Goal: Check status: Check status

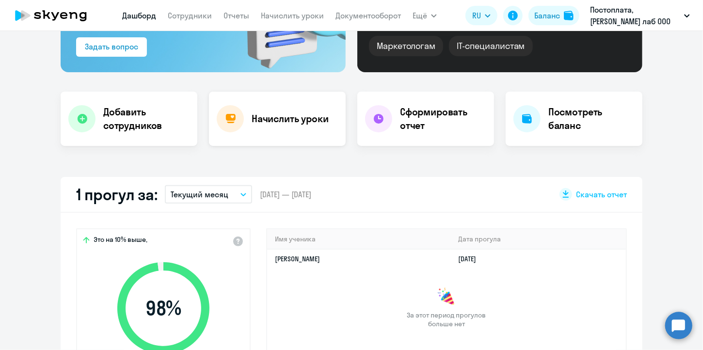
select select "30"
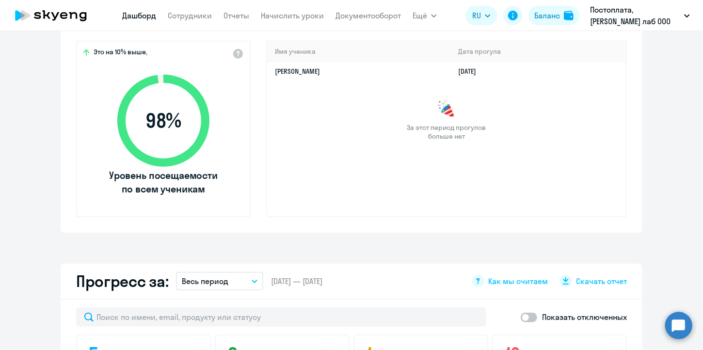
scroll to position [328, 0]
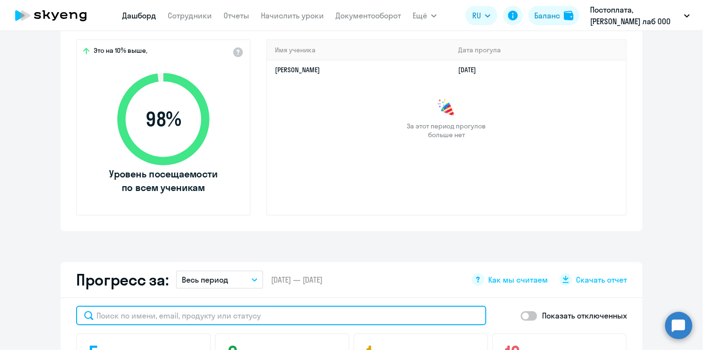
click at [190, 315] on input "text" at bounding box center [281, 315] width 410 height 19
type input "[DEMOGRAPHIC_DATA]"
select select "30"
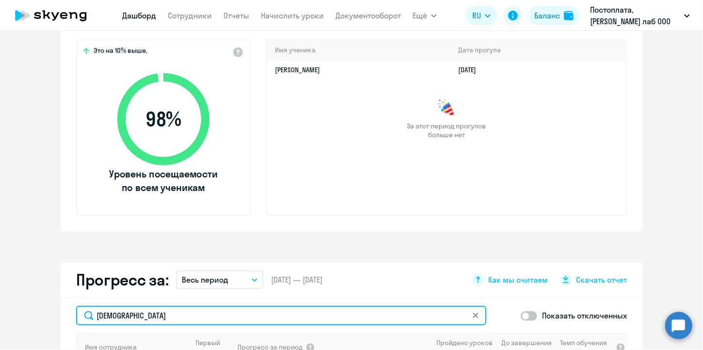
type input "[DEMOGRAPHIC_DATA]"
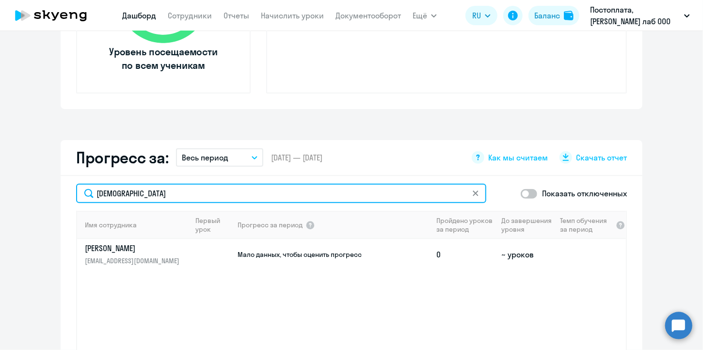
scroll to position [452, 0]
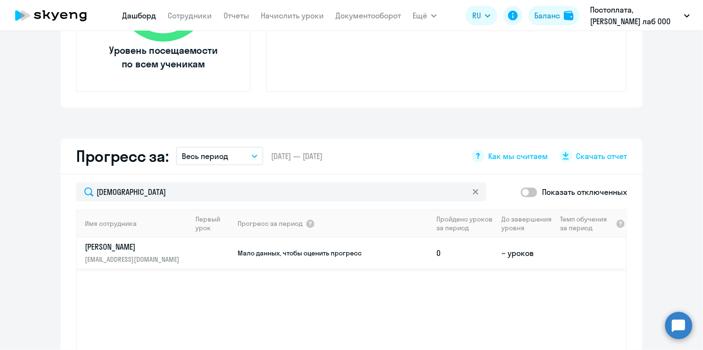
click at [92, 249] on p "[PERSON_NAME]" at bounding box center [135, 246] width 100 height 11
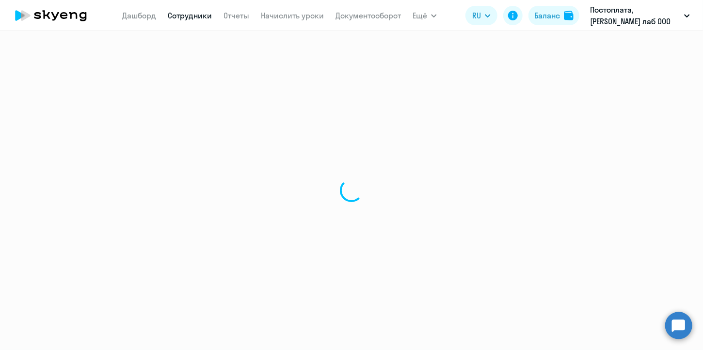
select select "english"
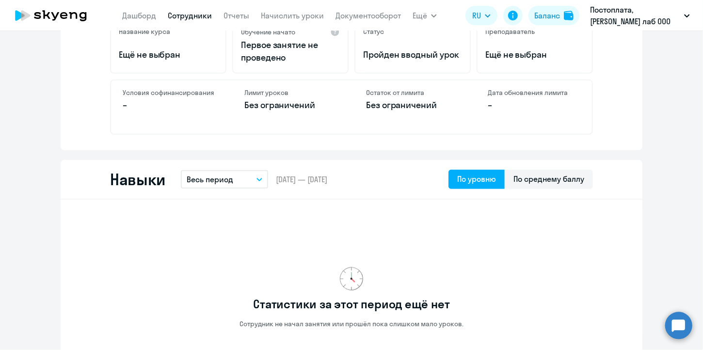
scroll to position [404, 0]
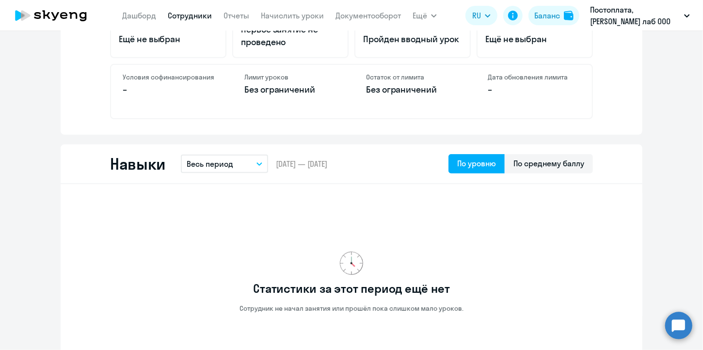
click at [252, 164] on button "Весь период" at bounding box center [224, 164] width 87 height 18
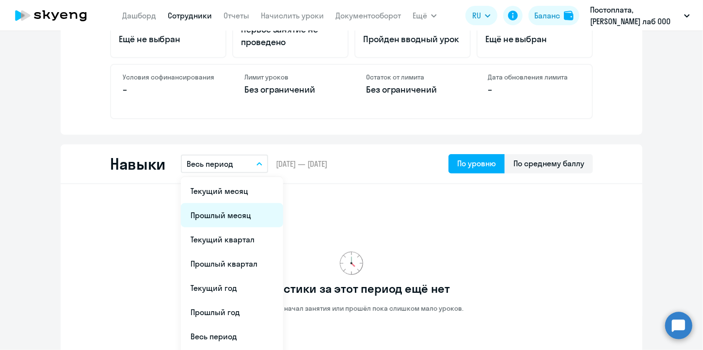
click at [232, 215] on li "Прошлый месяц" at bounding box center [232, 215] width 102 height 24
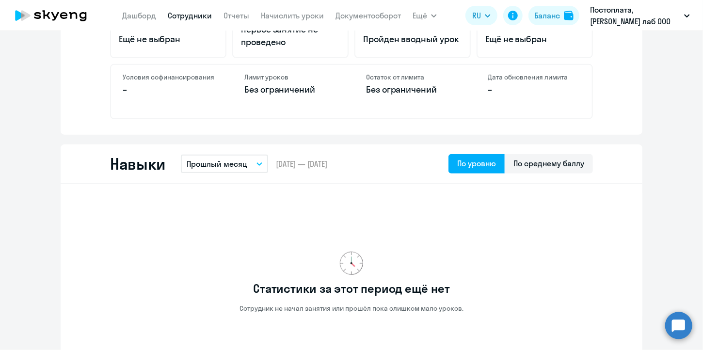
click at [254, 165] on button "Прошлый месяц" at bounding box center [224, 164] width 87 height 18
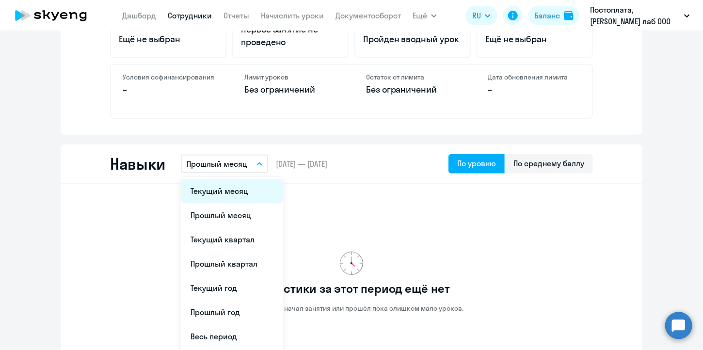
click at [236, 186] on li "Текущий месяц" at bounding box center [232, 191] width 102 height 24
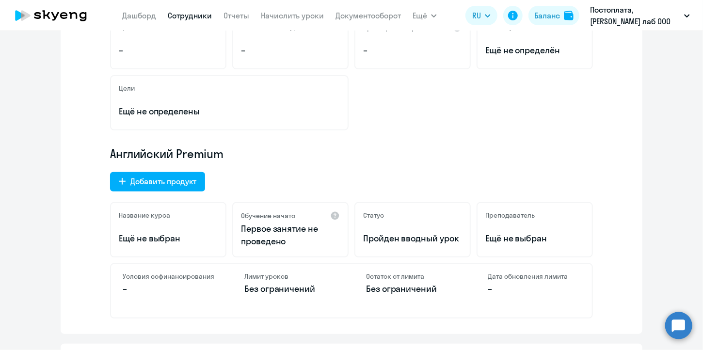
scroll to position [205, 0]
